Goal: Information Seeking & Learning: Understand process/instructions

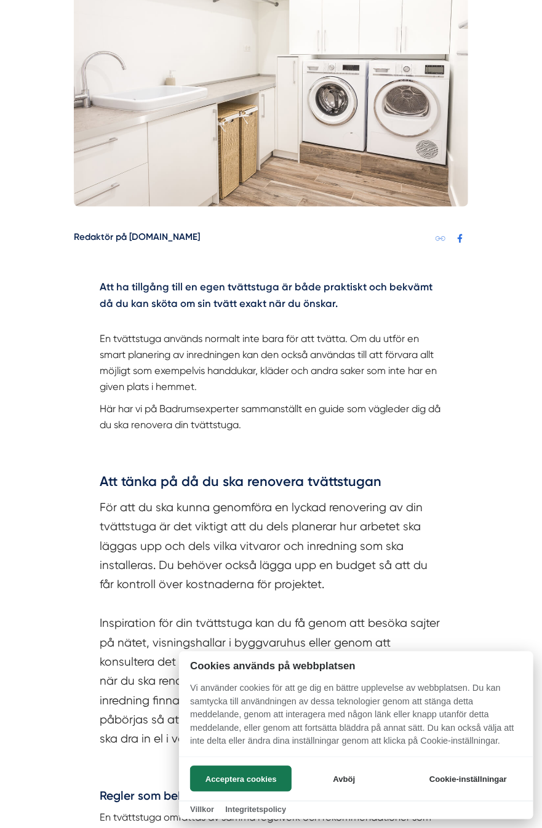
scroll to position [369, 0]
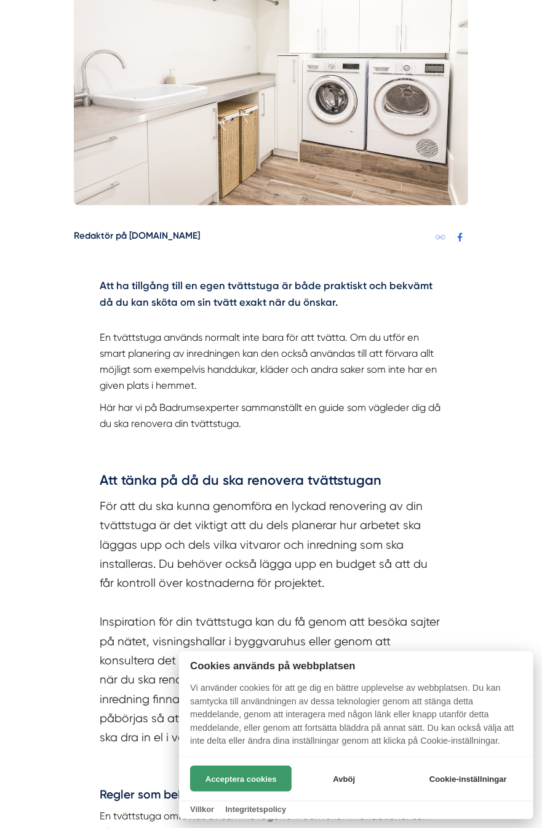
click at [226, 774] on button "Acceptera cookies" at bounding box center [241, 779] width 102 height 26
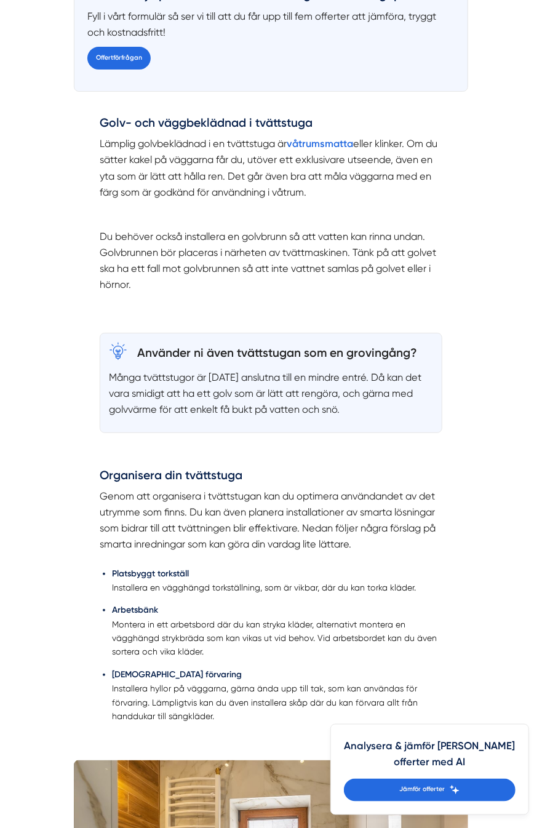
scroll to position [1477, 0]
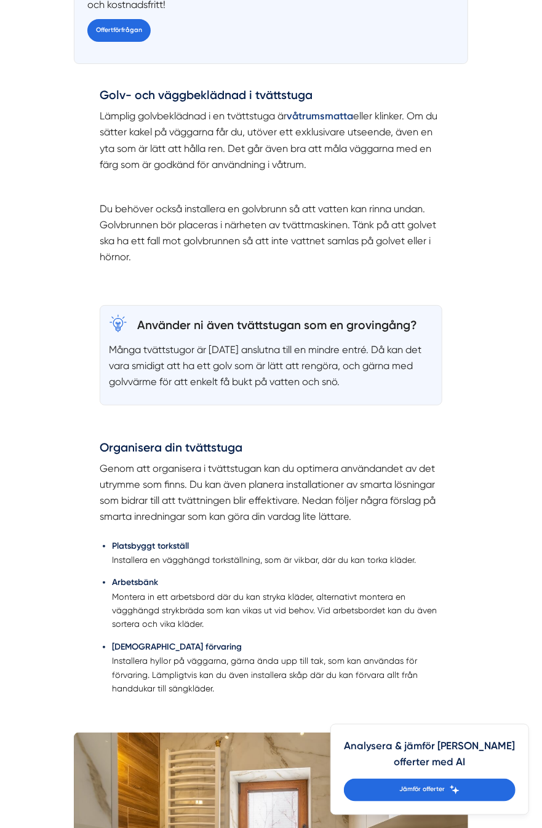
click at [332, 114] on strong "våtrumsmatta" at bounding box center [320, 116] width 66 height 12
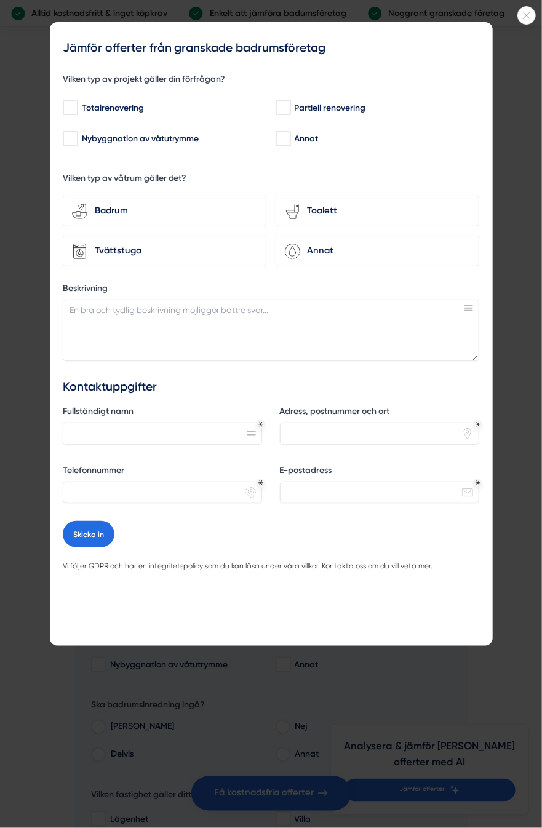
scroll to position [2277, 0]
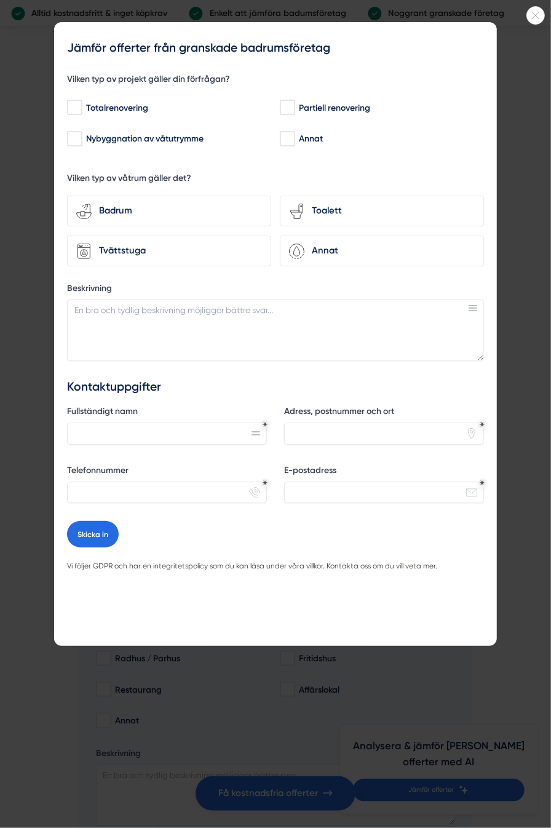
click at [497, 58] on div at bounding box center [275, 414] width 551 height 828
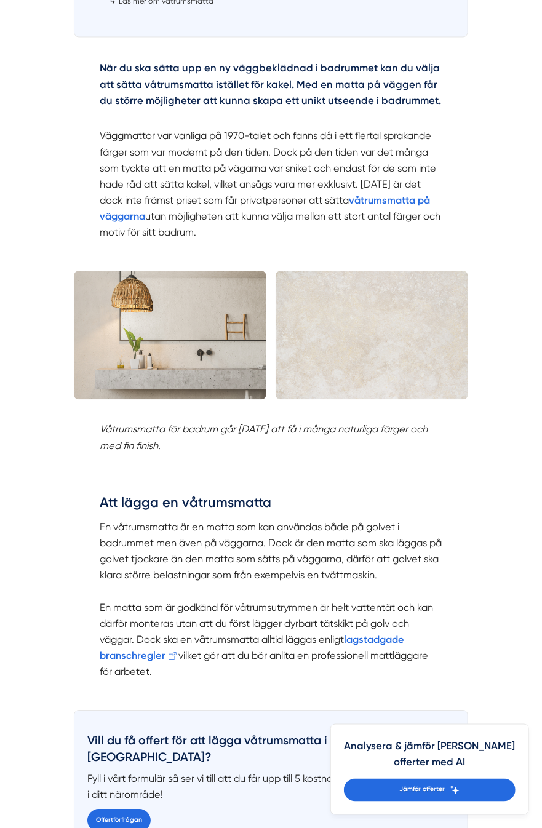
scroll to position [800, 0]
click at [188, 334] on img at bounding box center [170, 335] width 193 height 129
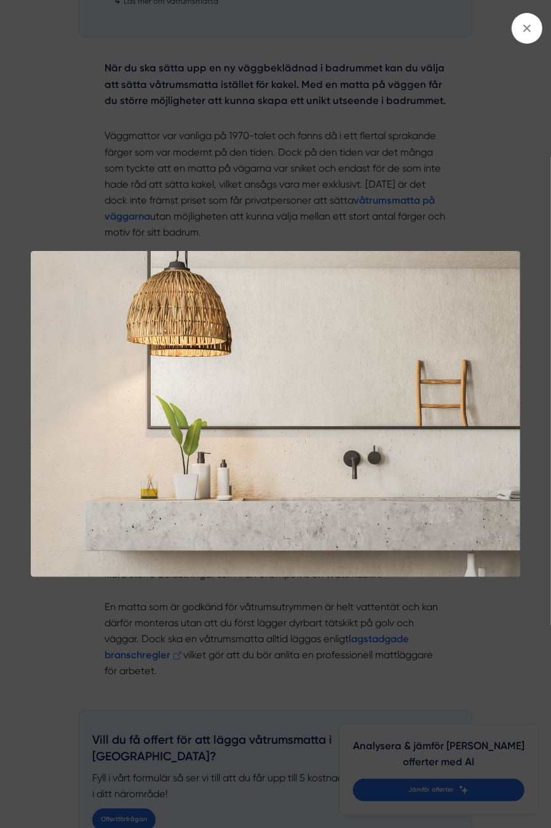
click at [389, 363] on img at bounding box center [276, 414] width 490 height 327
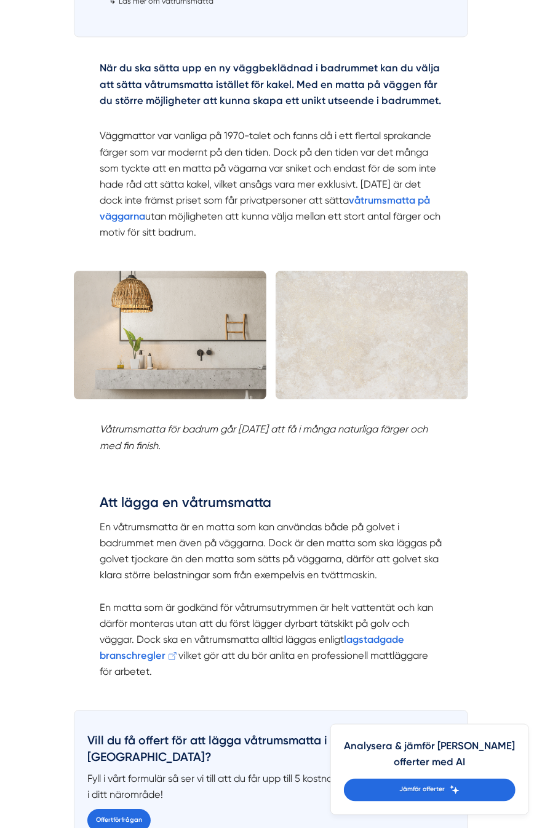
click at [389, 363] on img at bounding box center [372, 335] width 193 height 129
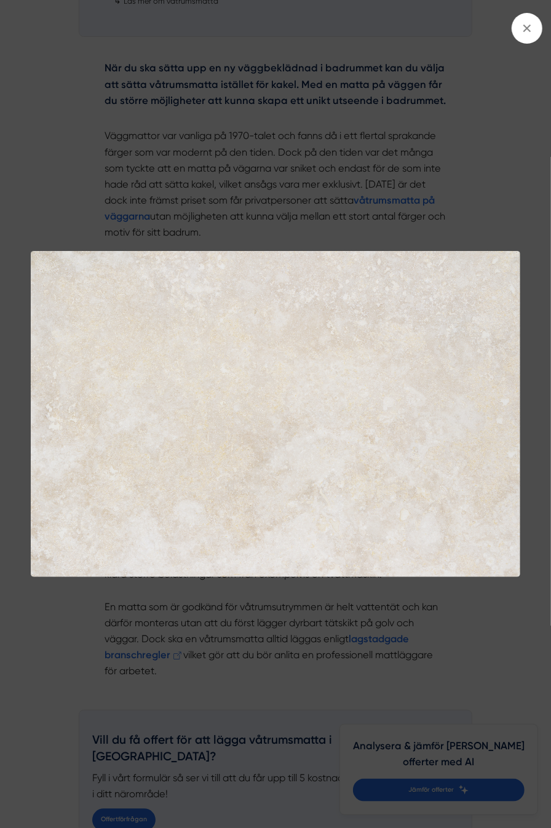
click at [388, 362] on img at bounding box center [276, 414] width 490 height 327
